Goal: Task Accomplishment & Management: Use online tool/utility

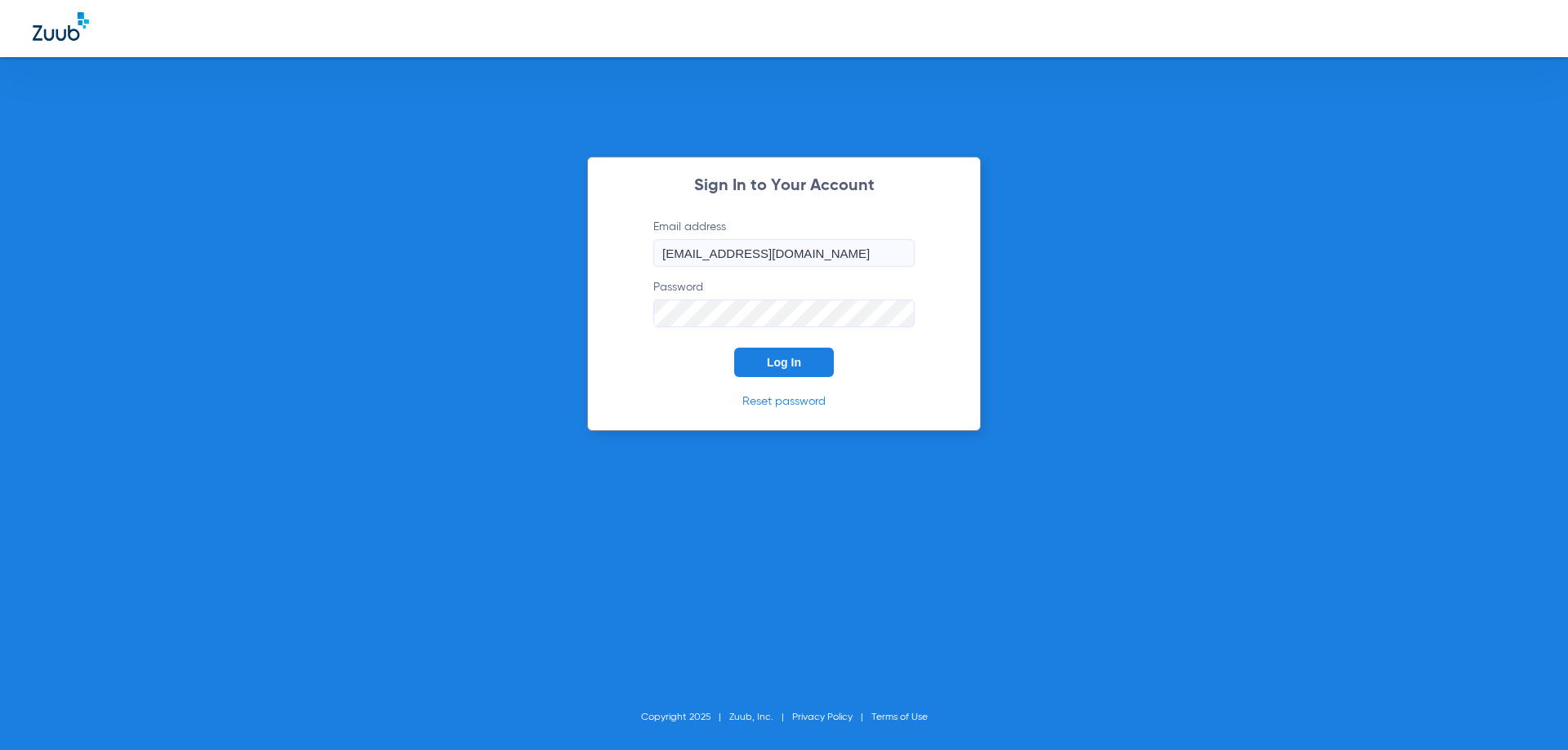
click at [806, 366] on button "Log In" at bounding box center [784, 362] width 99 height 30
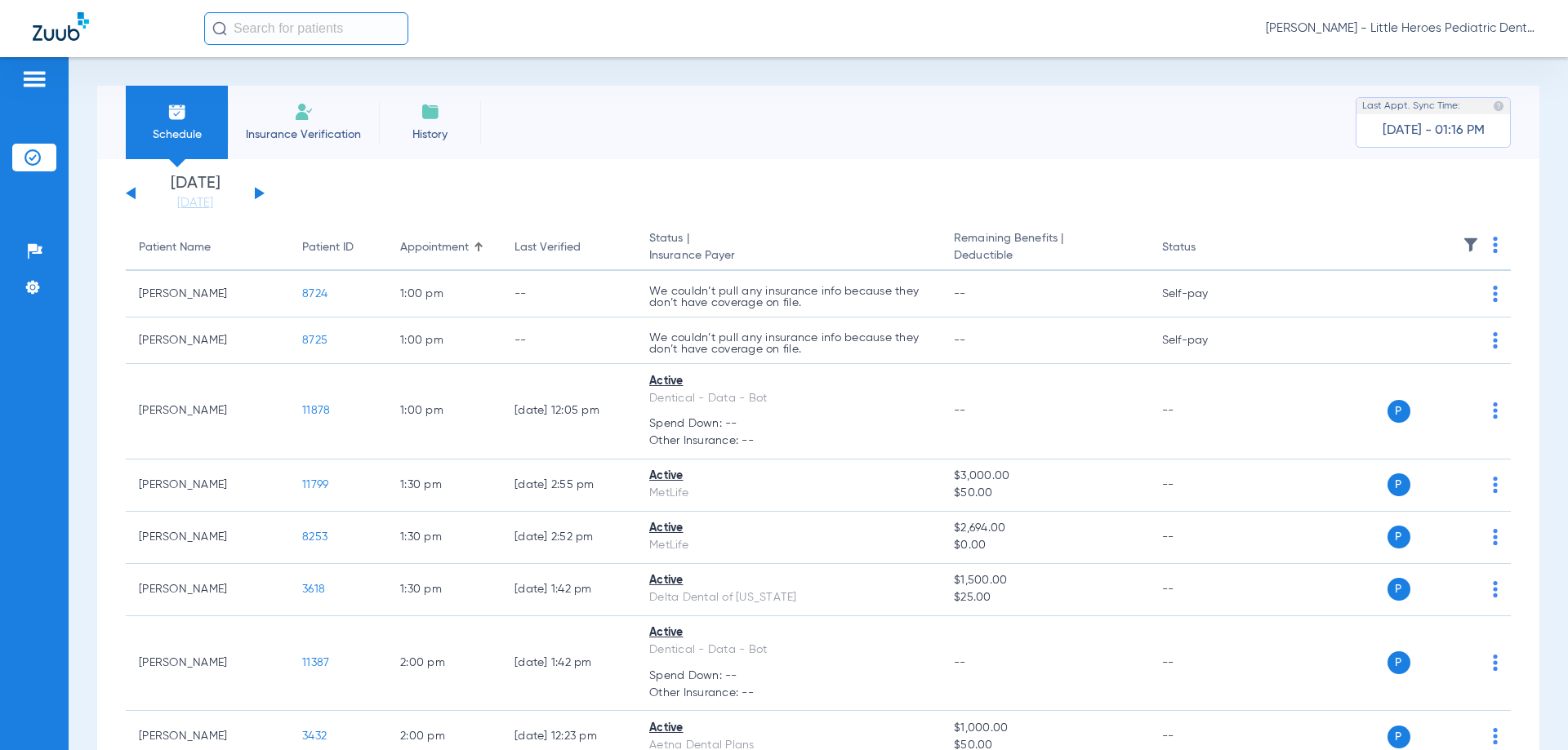
click at [257, 197] on button at bounding box center [260, 193] width 10 height 12
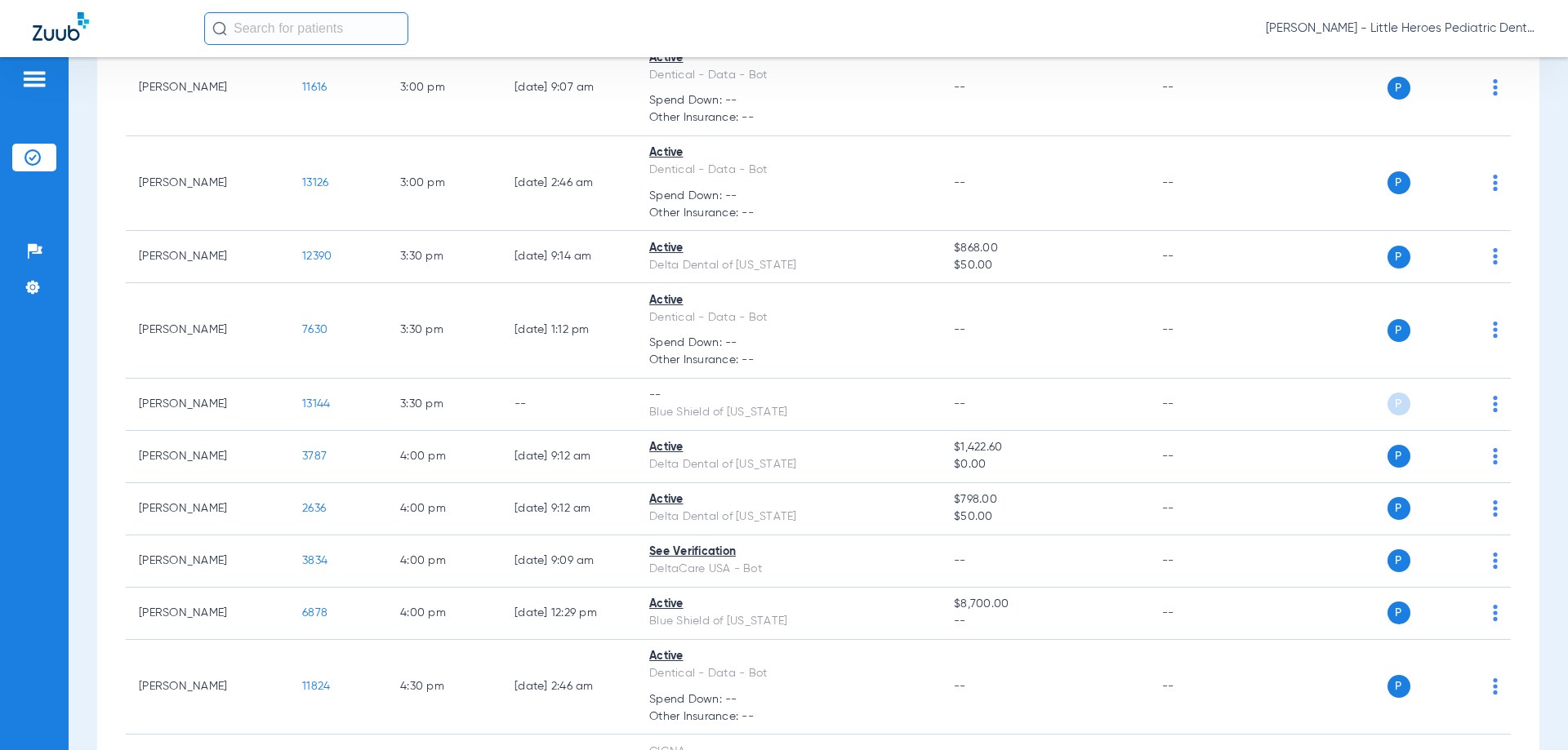
scroll to position [1979, 0]
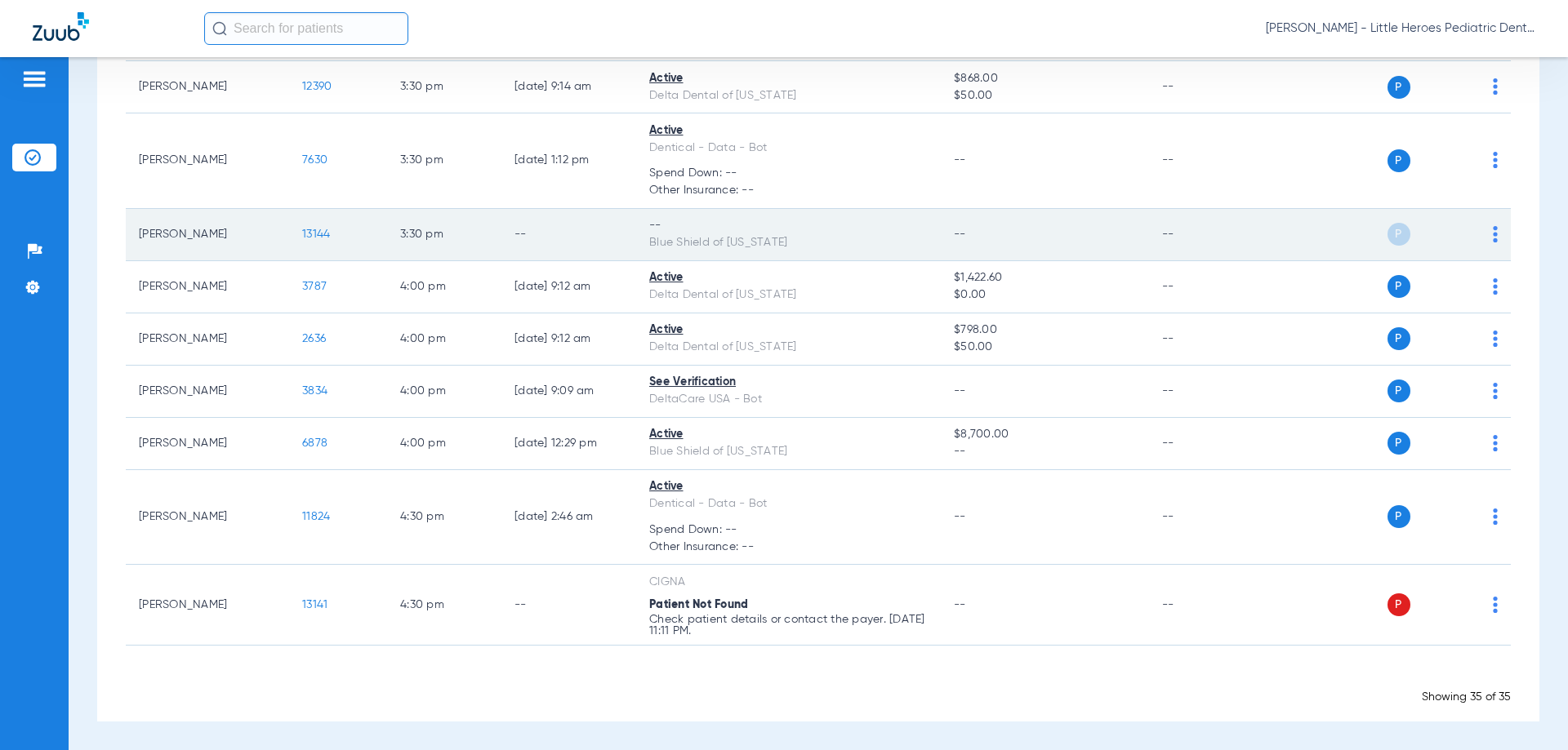
click at [1493, 244] on span at bounding box center [1495, 239] width 5 height 12
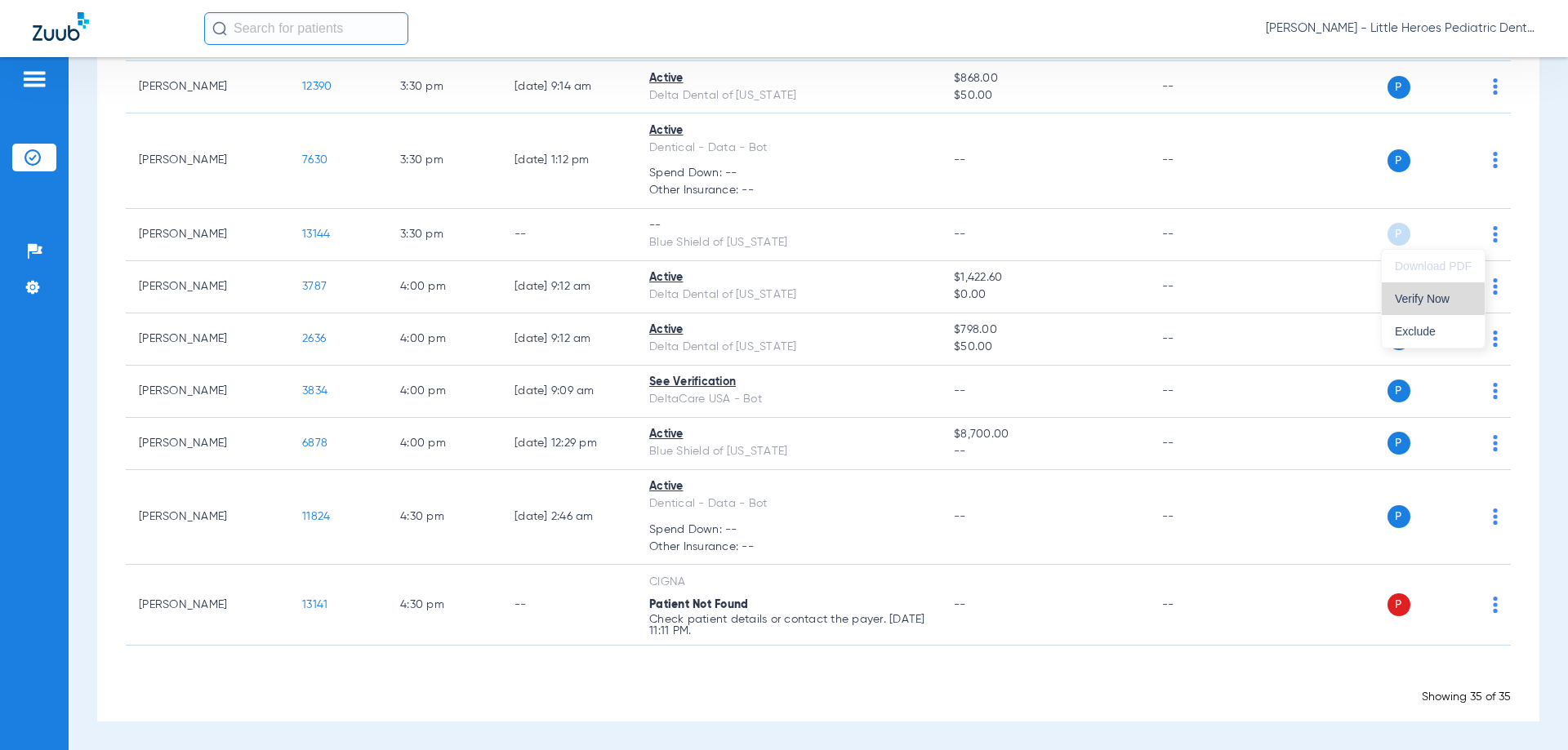
click at [1434, 295] on span "Verify Now" at bounding box center [1433, 299] width 77 height 12
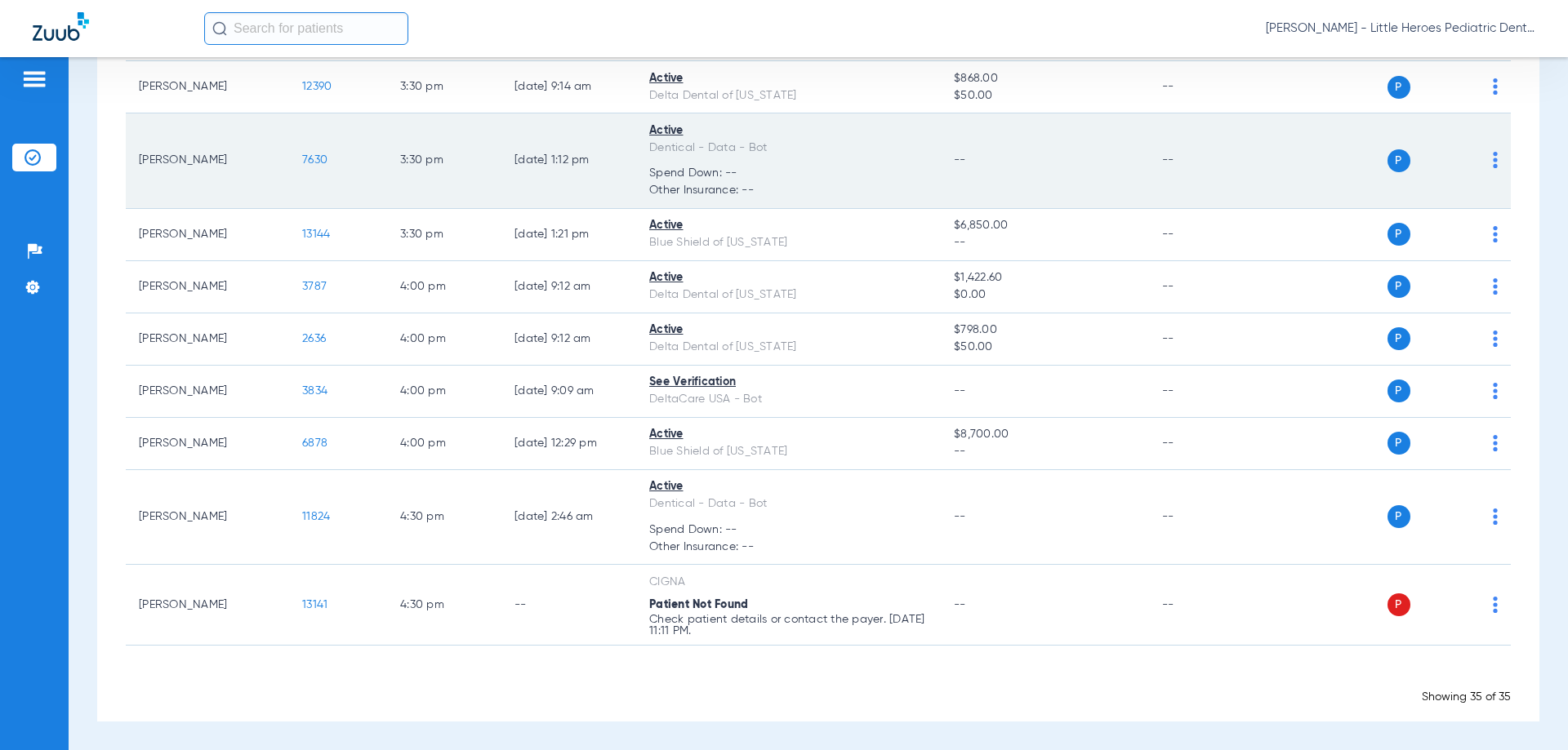
click at [320, 155] on span "7630" at bounding box center [314, 160] width 26 height 12
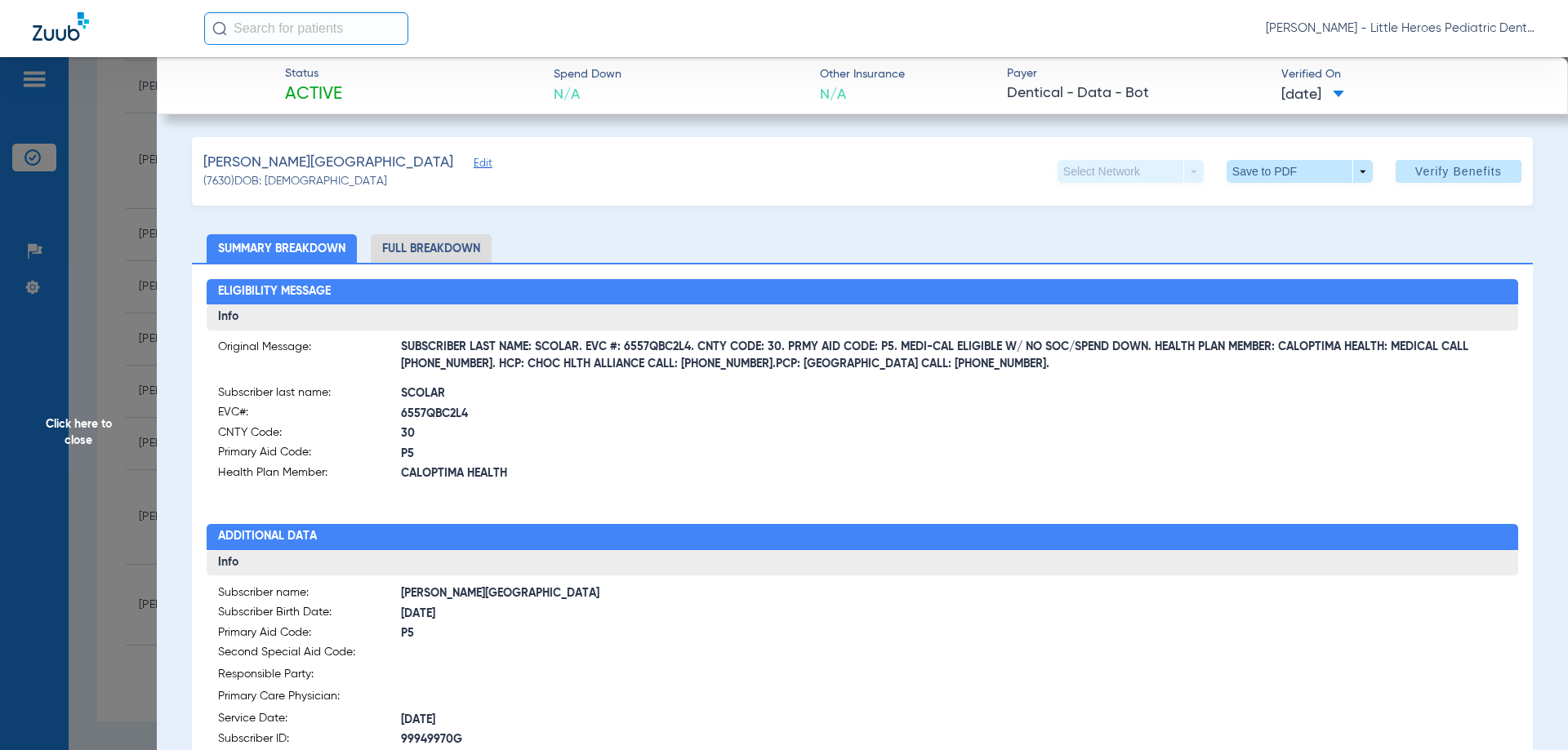
scroll to position [82, 0]
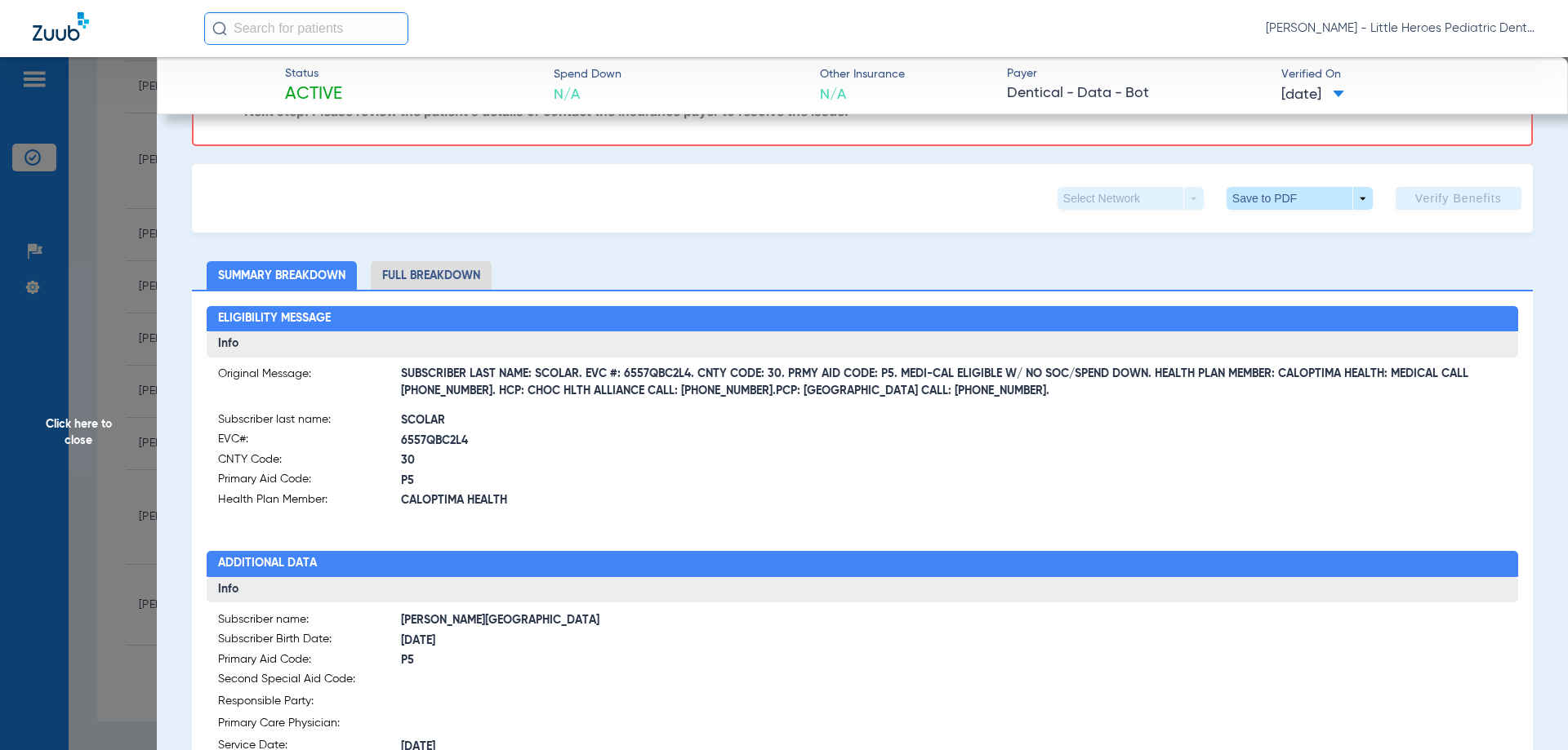
scroll to position [227, 0]
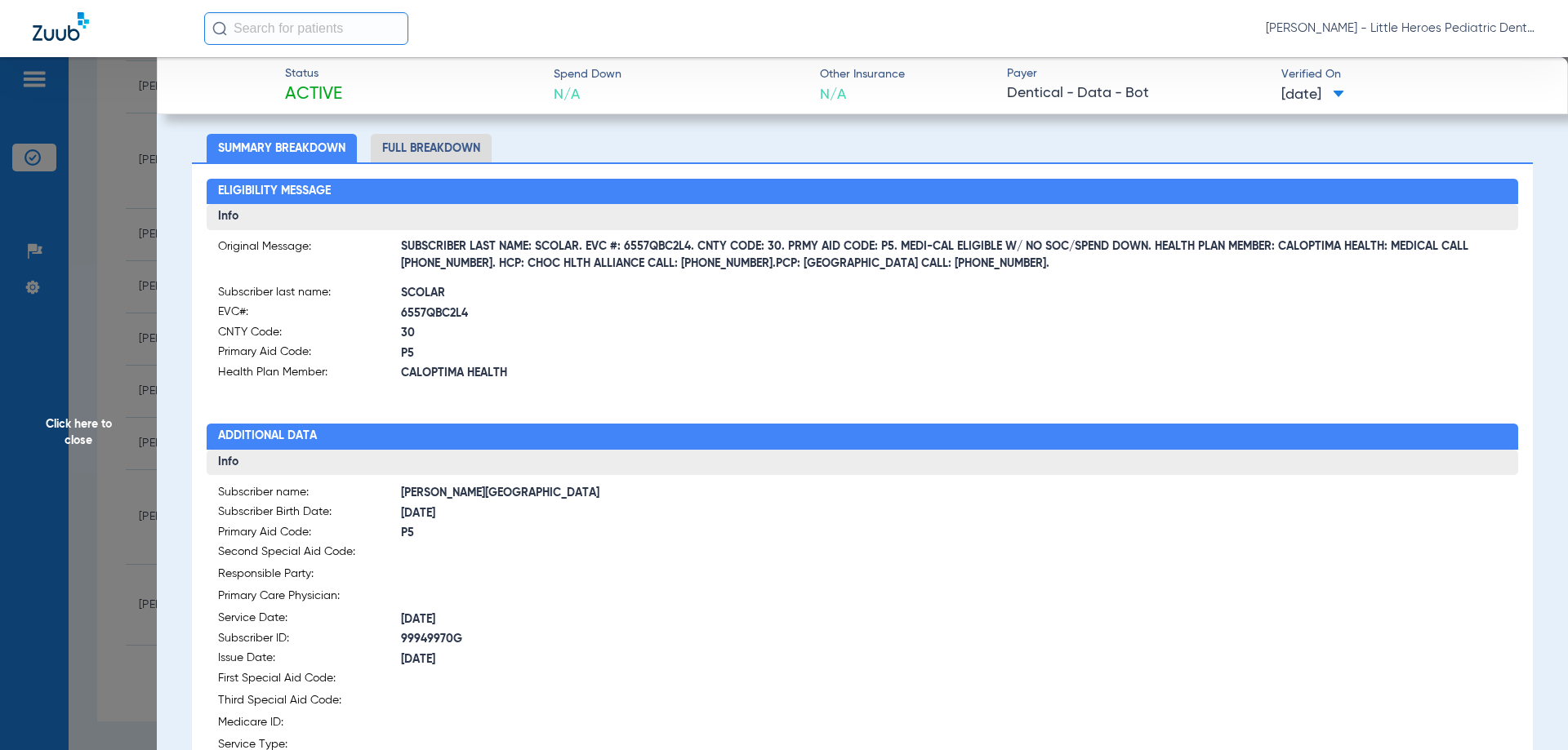
click at [114, 136] on span "Click here to close" at bounding box center [78, 432] width 156 height 750
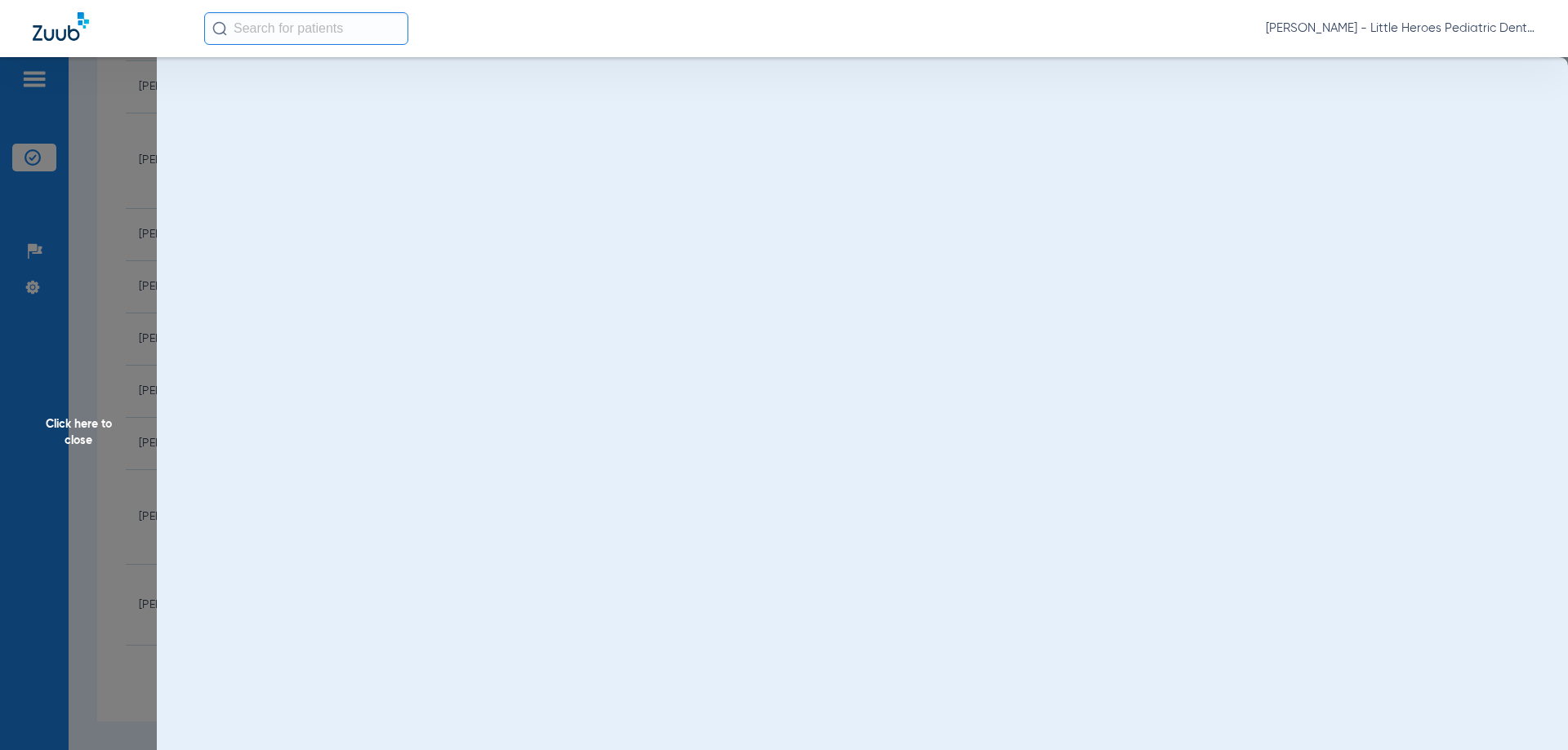
scroll to position [0, 0]
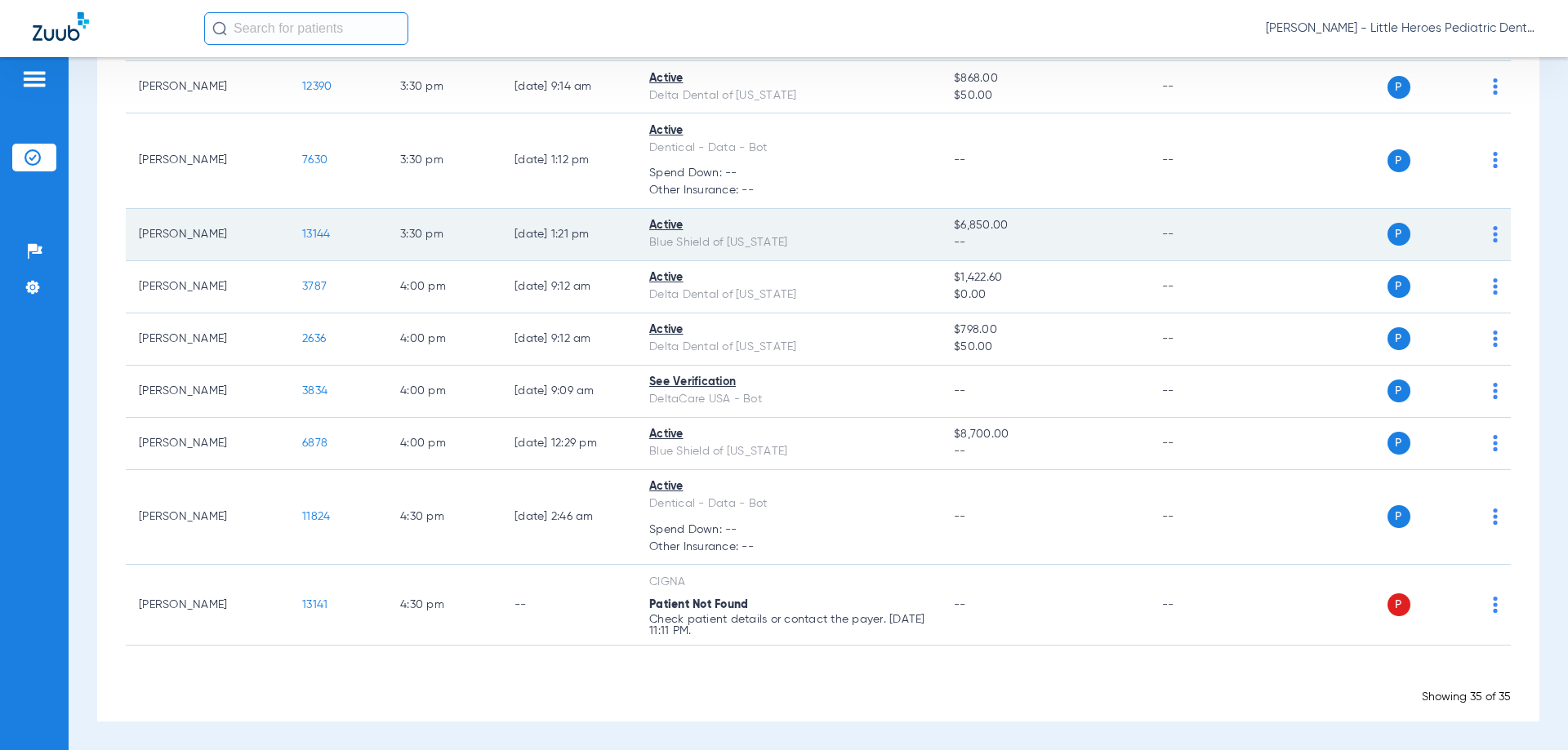
click at [1493, 229] on img at bounding box center [1495, 234] width 5 height 17
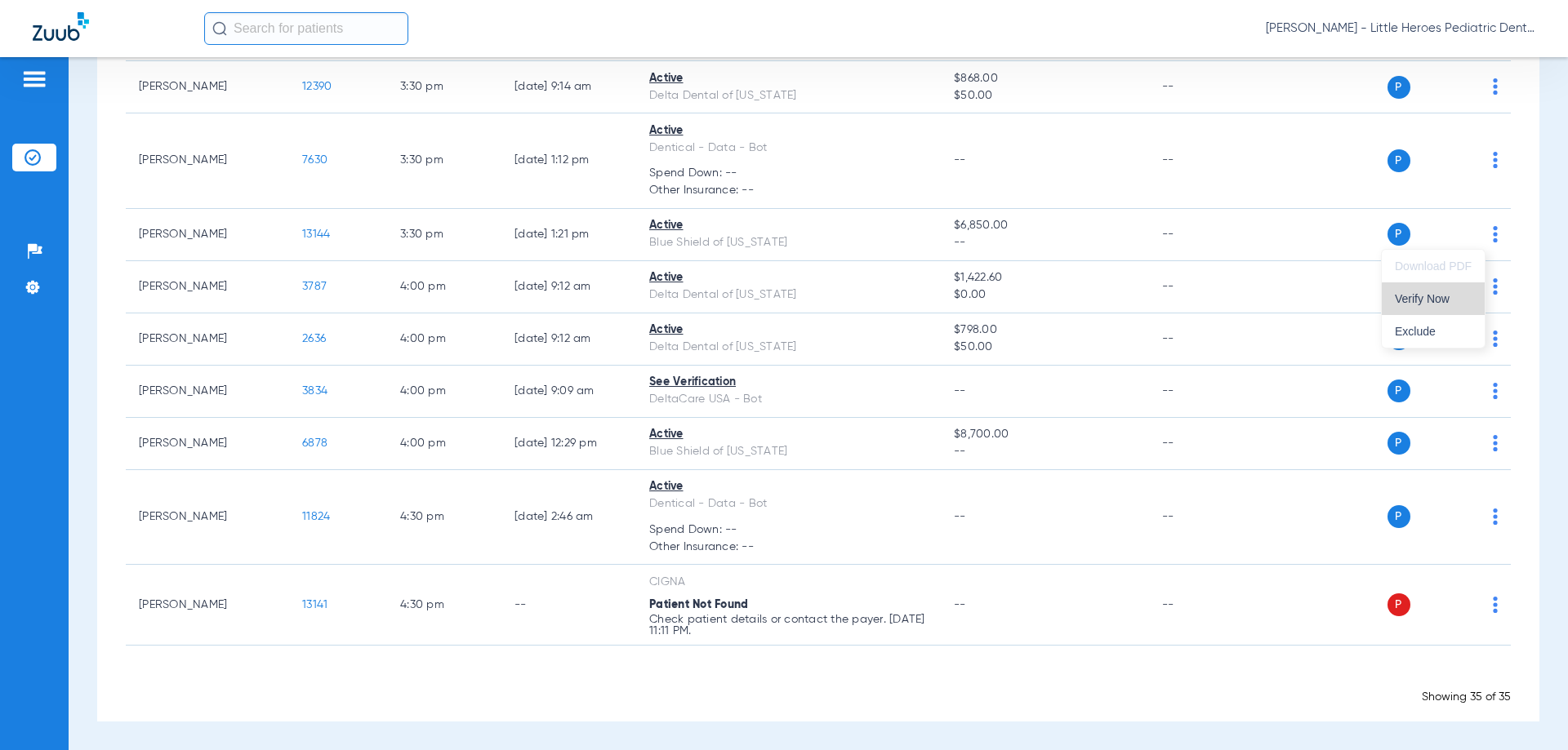
click at [1445, 300] on span "Verify Now" at bounding box center [1433, 299] width 77 height 12
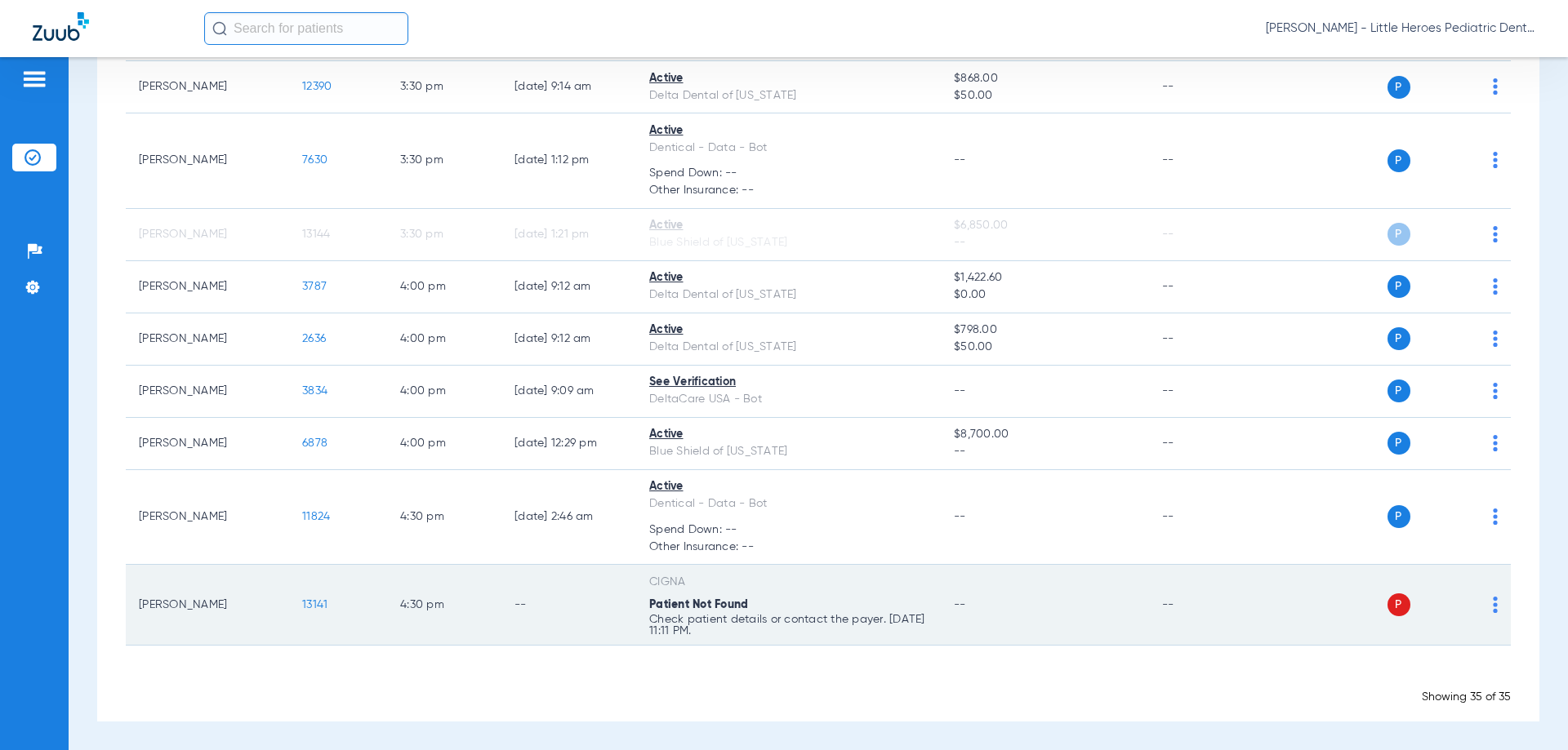
click at [323, 605] on span "13141" at bounding box center [314, 604] width 26 height 12
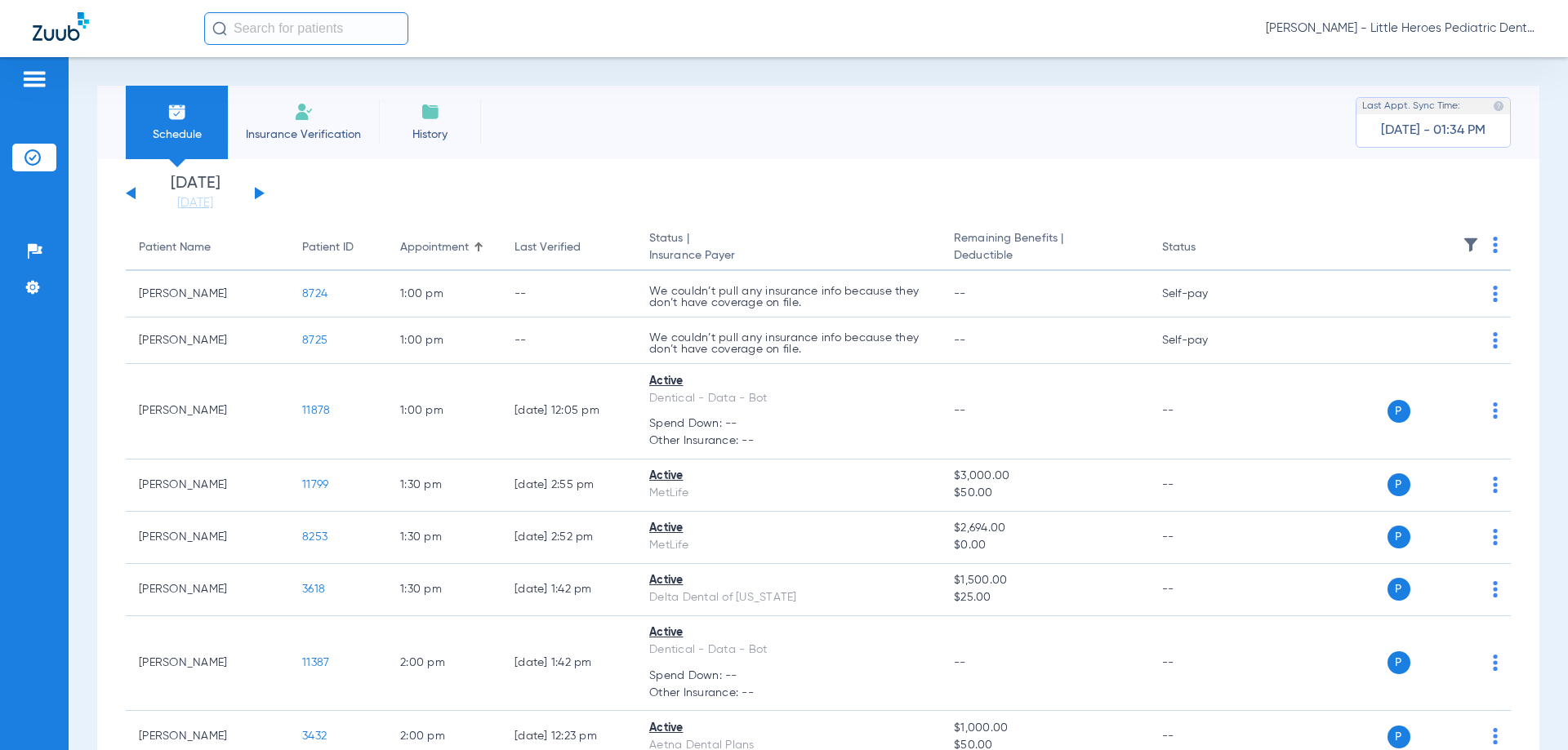
click at [257, 191] on button at bounding box center [260, 193] width 10 height 12
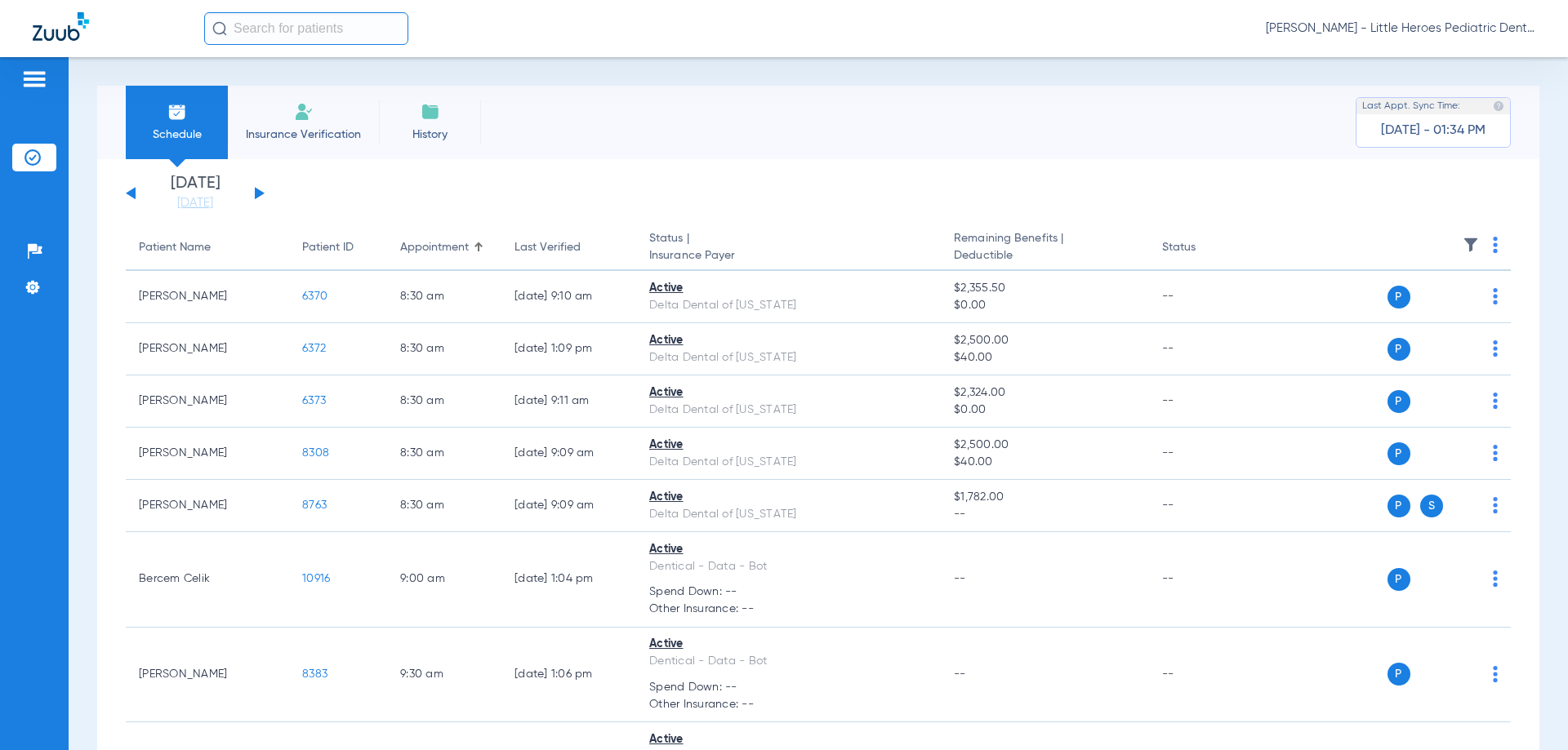
click at [257, 194] on button at bounding box center [260, 193] width 10 height 12
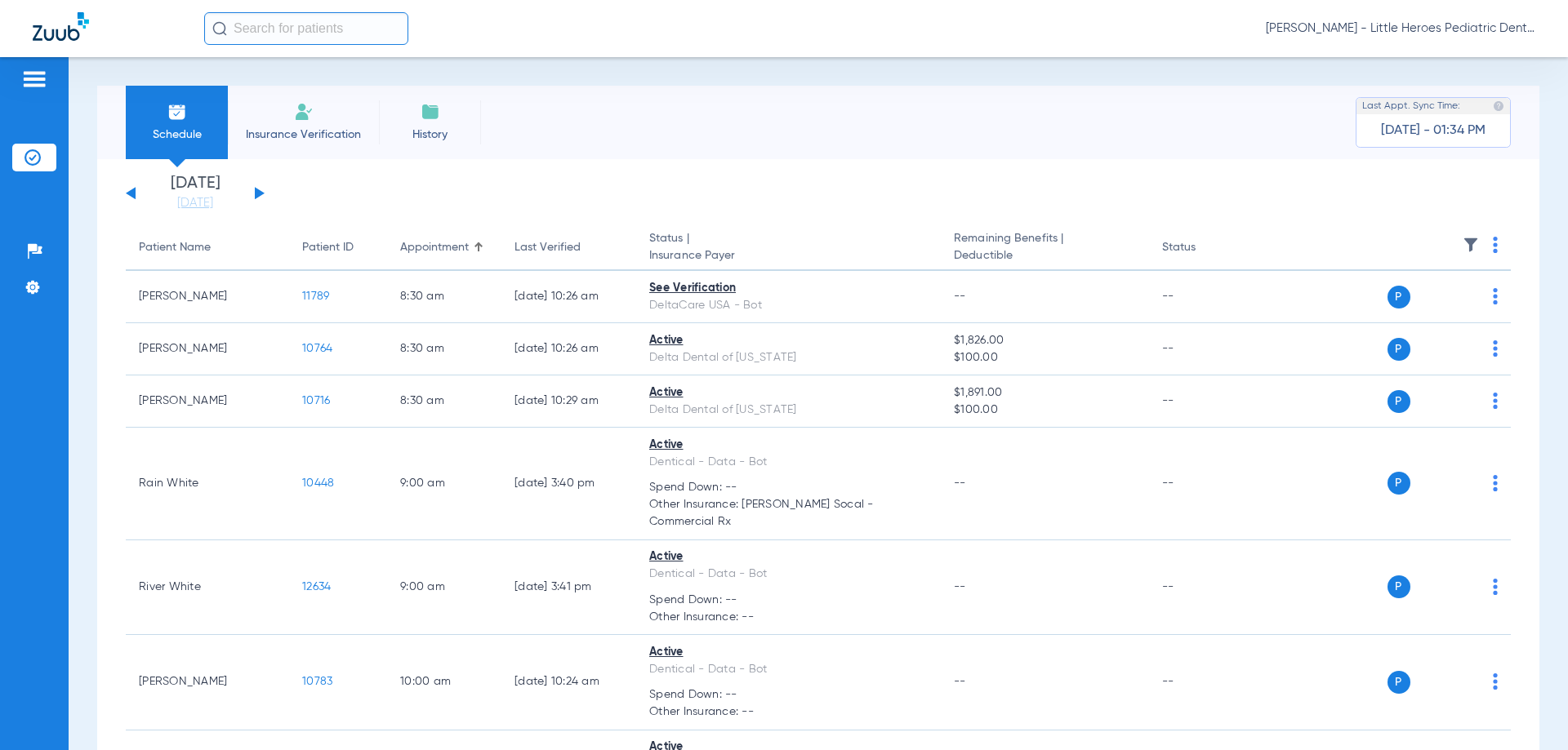
click at [261, 193] on button at bounding box center [260, 193] width 10 height 12
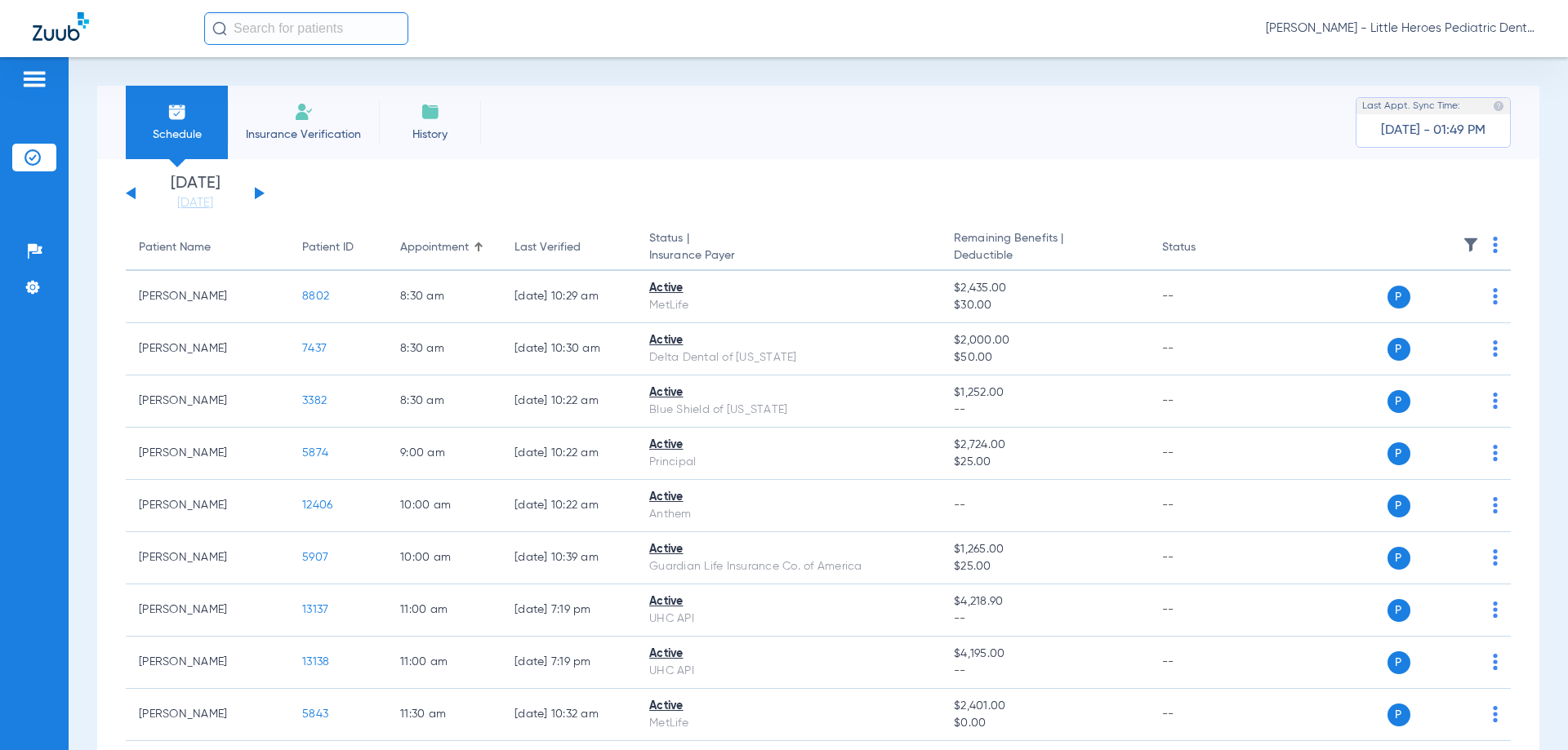
click at [134, 198] on button at bounding box center [131, 193] width 10 height 12
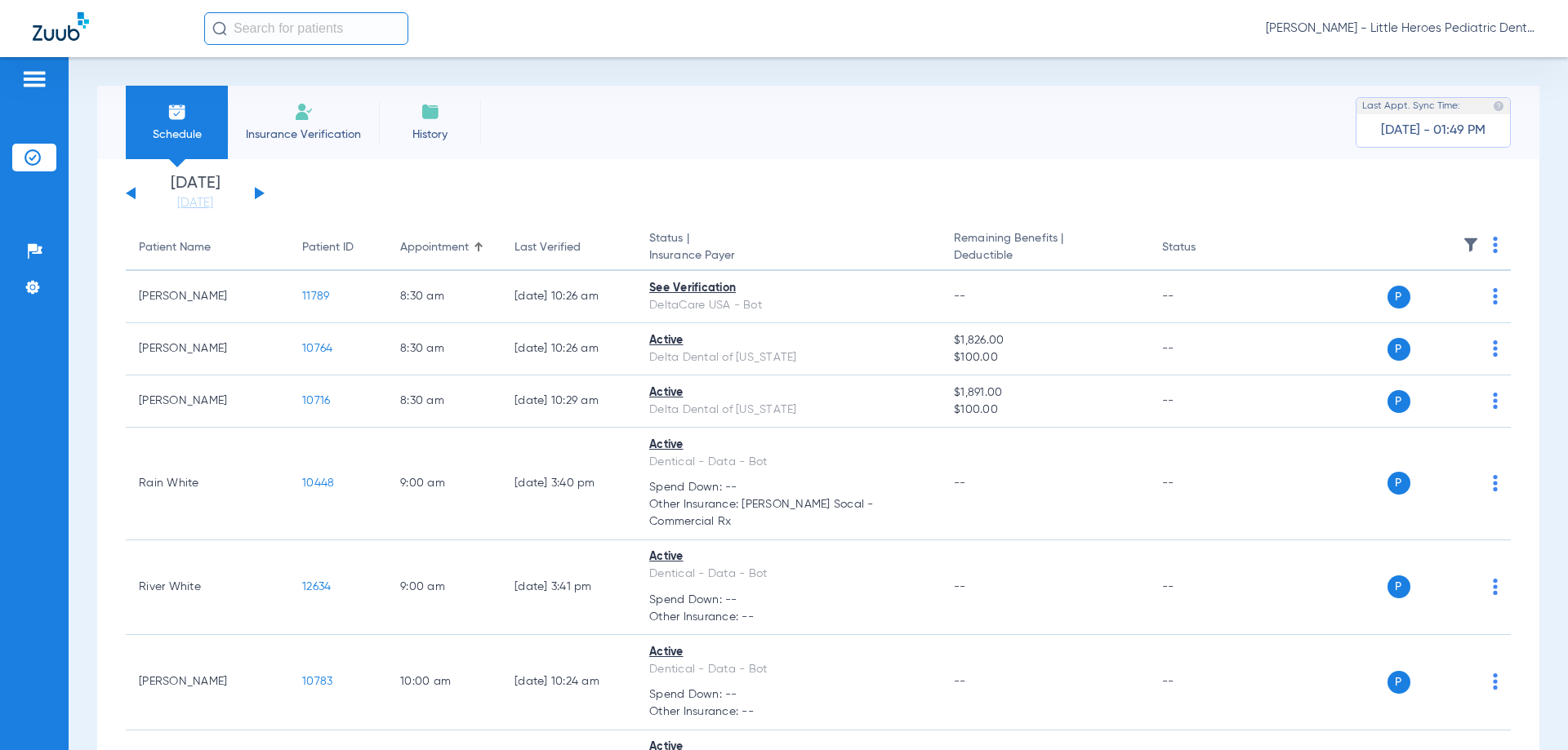
click at [133, 190] on button at bounding box center [131, 193] width 10 height 12
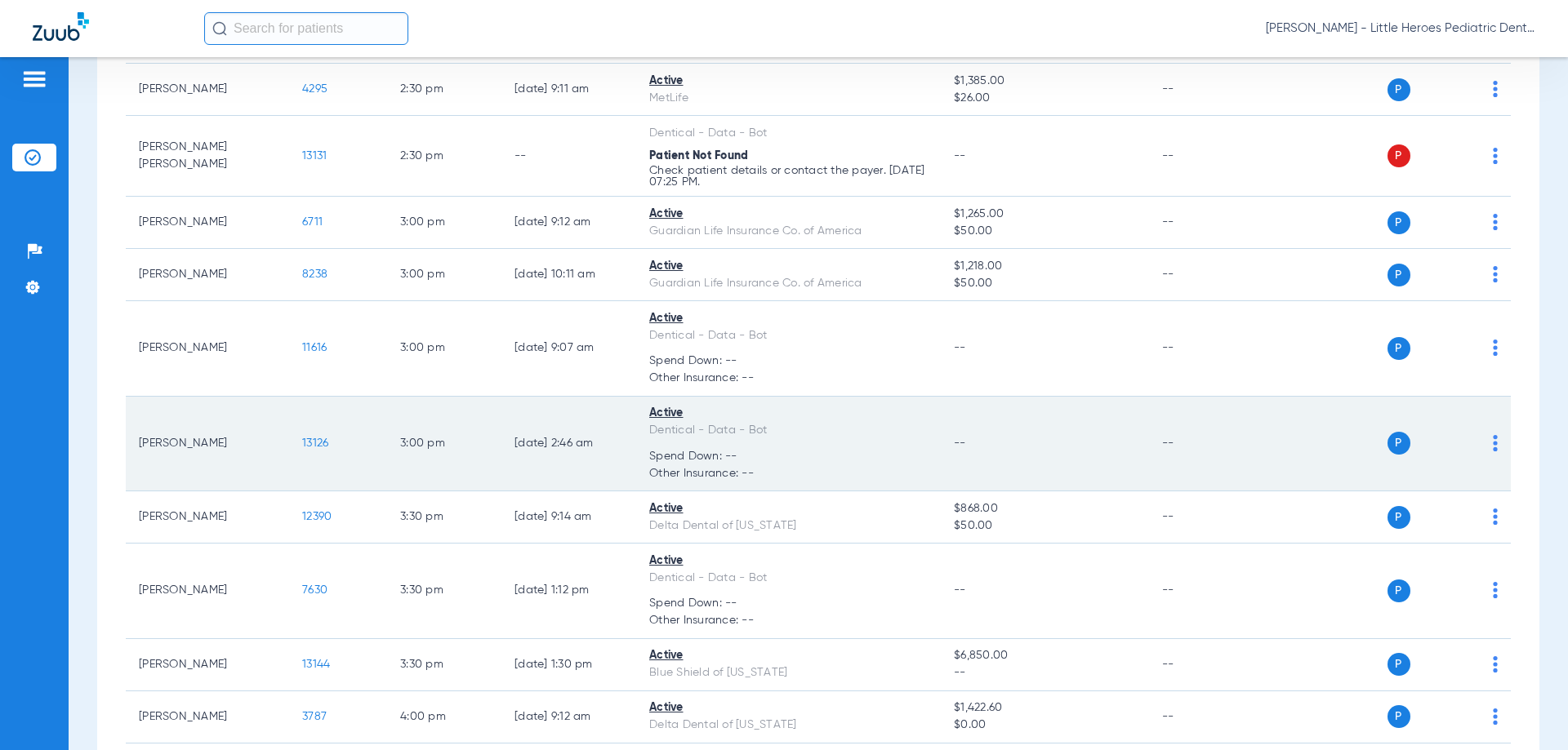
scroll to position [1469, 0]
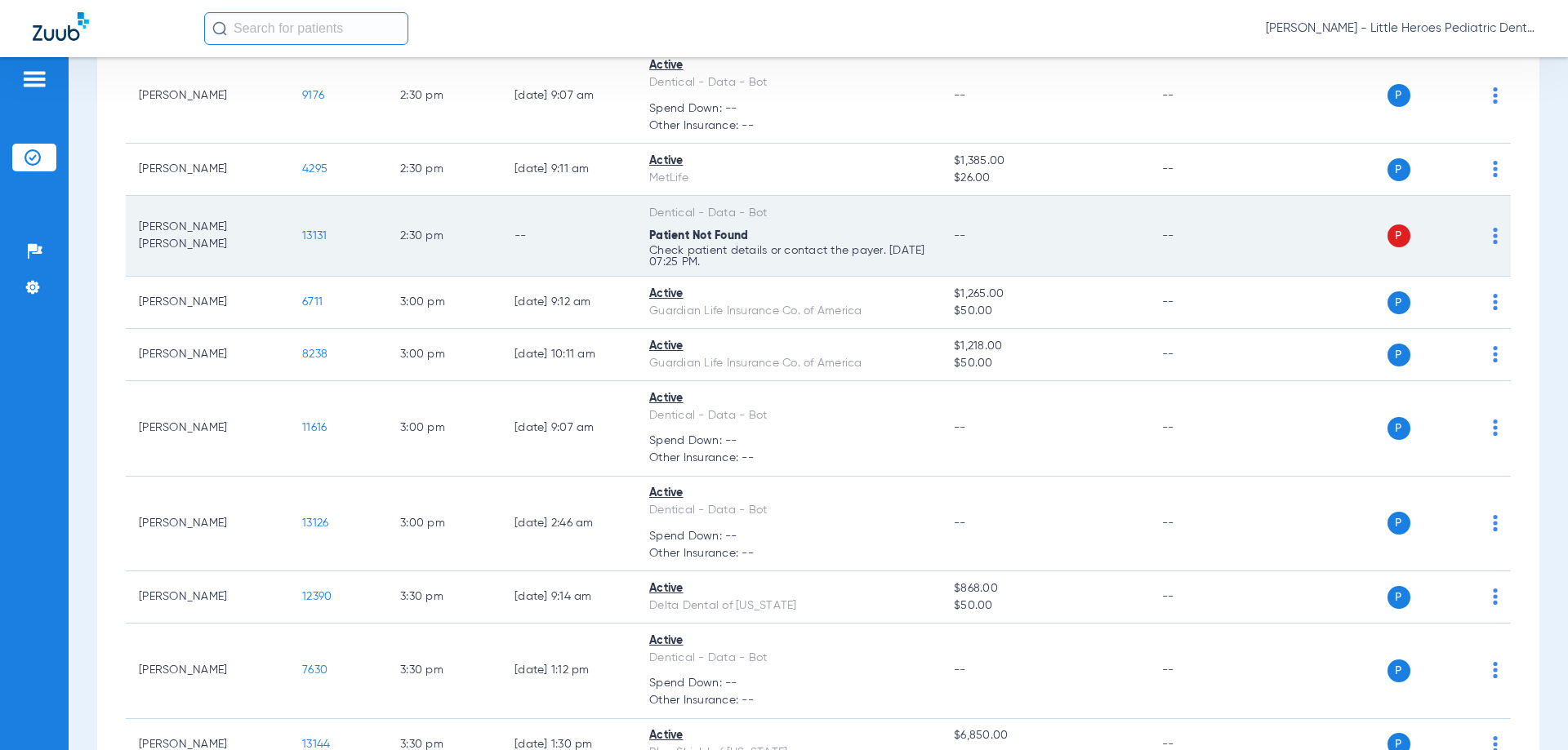
click at [1493, 232] on img at bounding box center [1495, 236] width 5 height 17
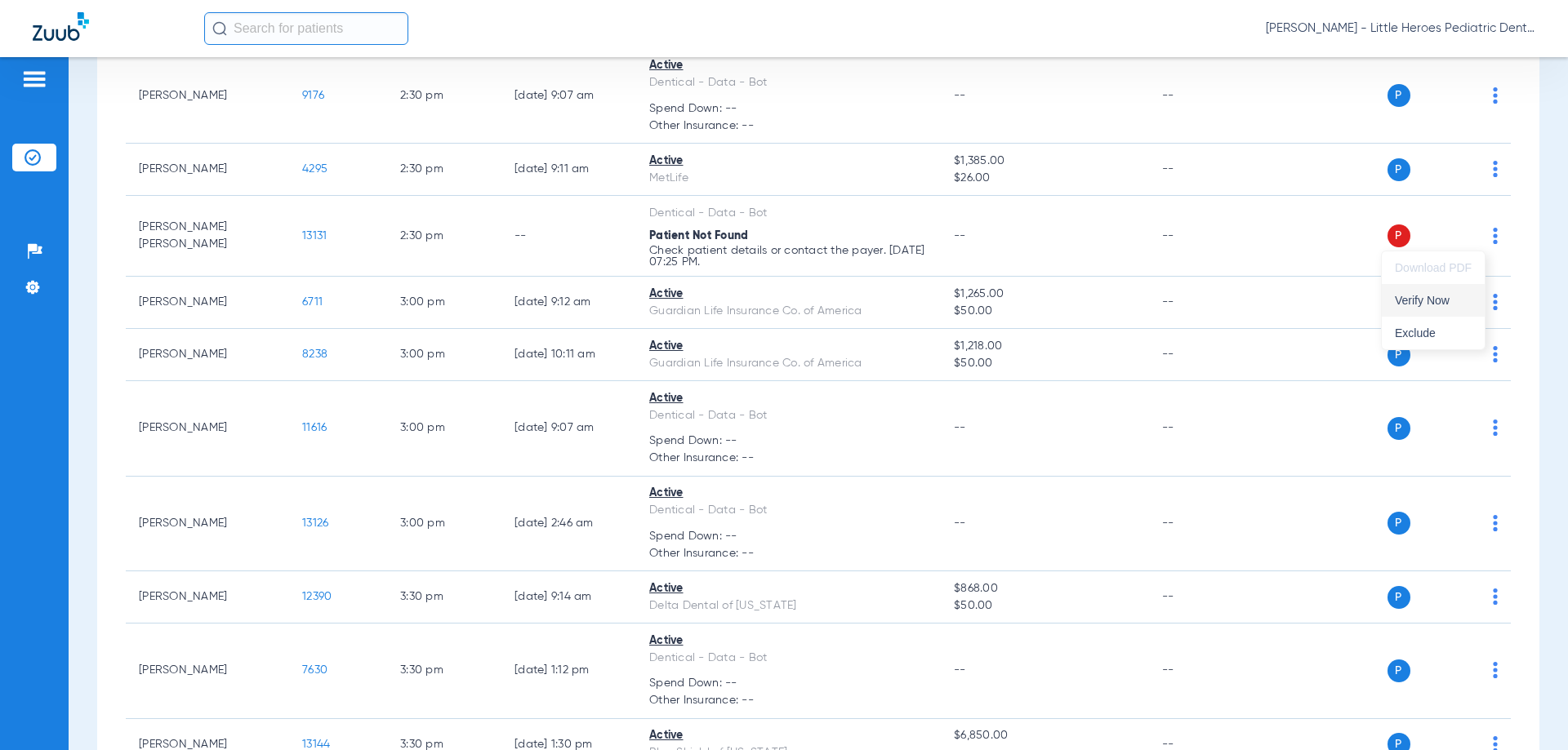
click at [1430, 308] on button "Verify Now" at bounding box center [1433, 299] width 103 height 32
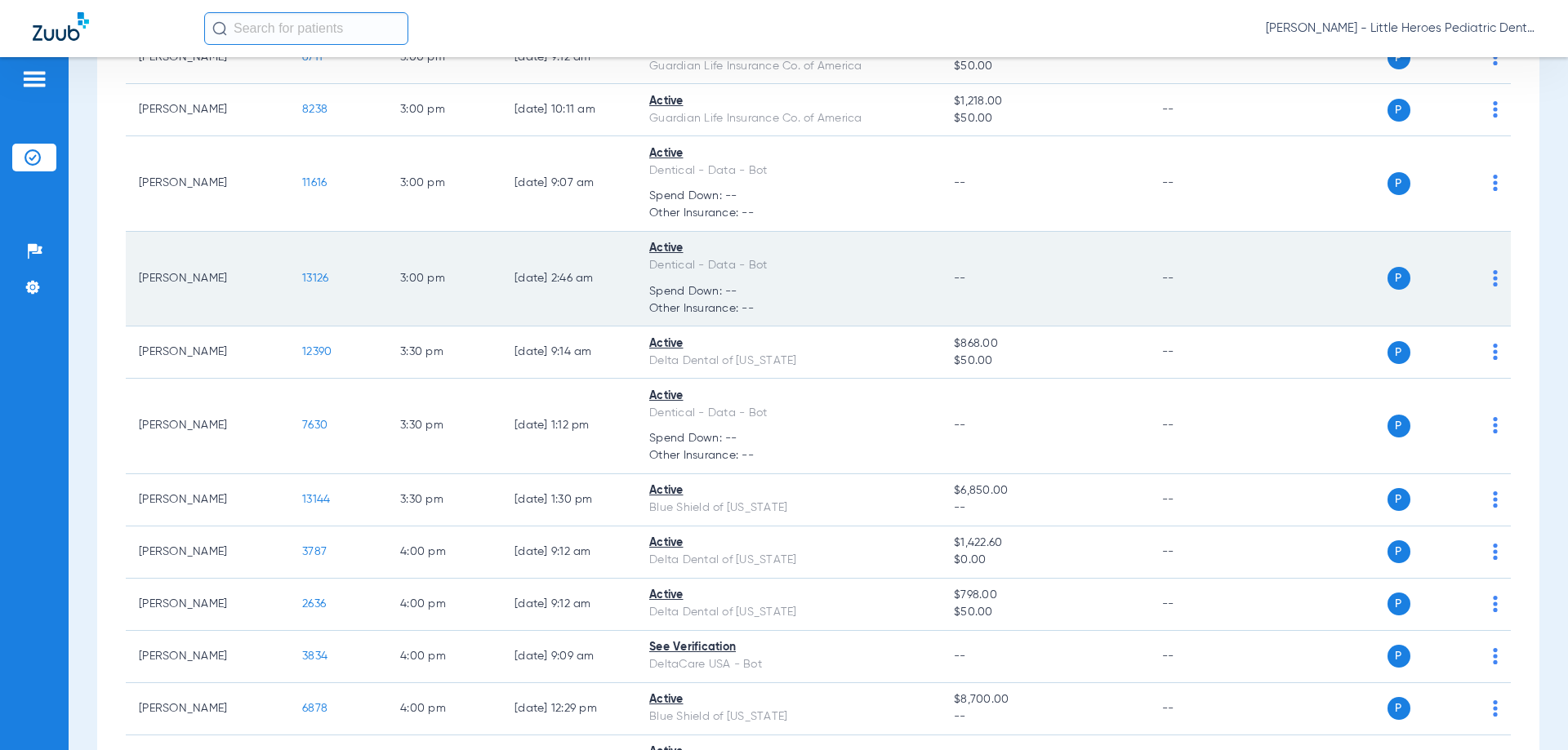
scroll to position [1979, 0]
